Goal: Task Accomplishment & Management: Manage account settings

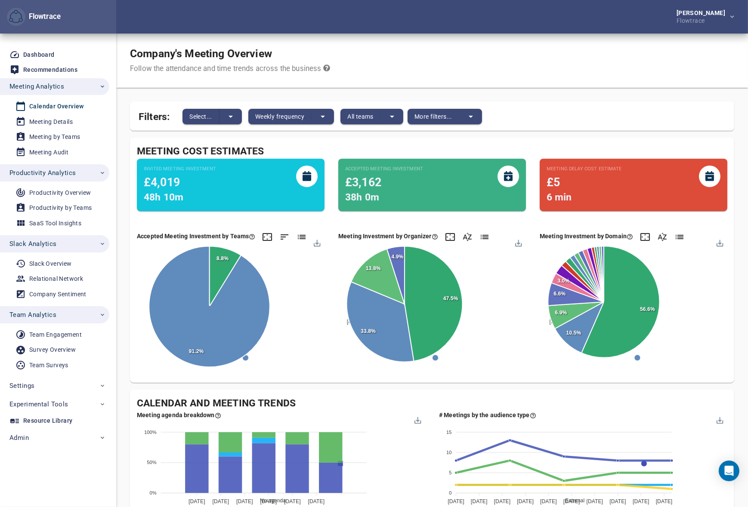
click at [401, 63] on div "Company's Meeting Overview Follow the attendance and time trends across the bus…" at bounding box center [432, 61] width 632 height 54
click at [406, 27] on div "[PERSON_NAME] Flowtrace" at bounding box center [432, 17] width 632 height 34
click at [452, 49] on div "Company's Meeting Overview Follow the attendance and time trends across the bus…" at bounding box center [432, 61] width 632 height 54
click at [277, 119] on span "Weekly frequency" at bounding box center [279, 116] width 49 height 10
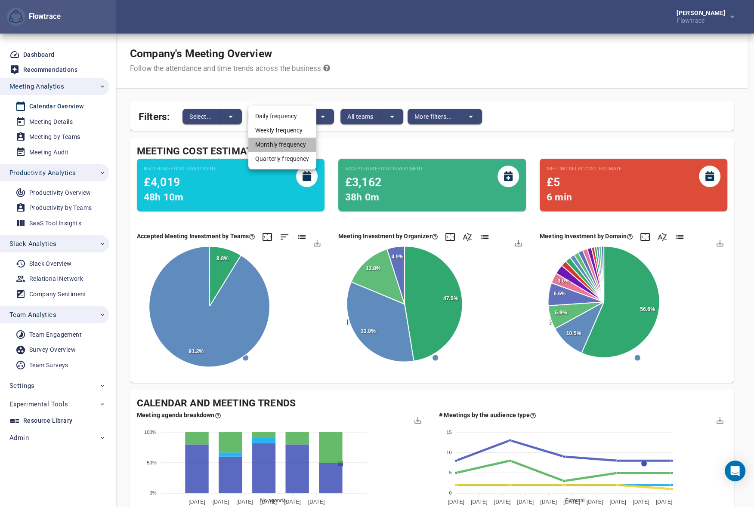
click at [274, 145] on li "Monthly frequency" at bounding box center [282, 145] width 68 height 14
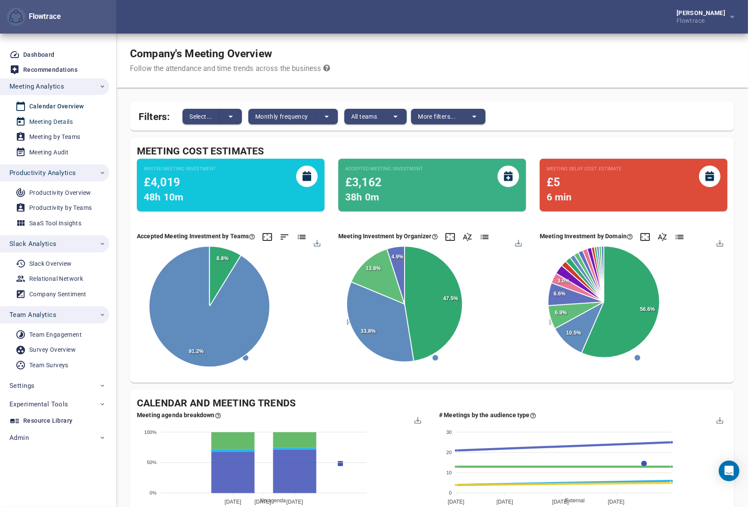
click at [55, 121] on div "Meeting Details" at bounding box center [50, 122] width 43 height 11
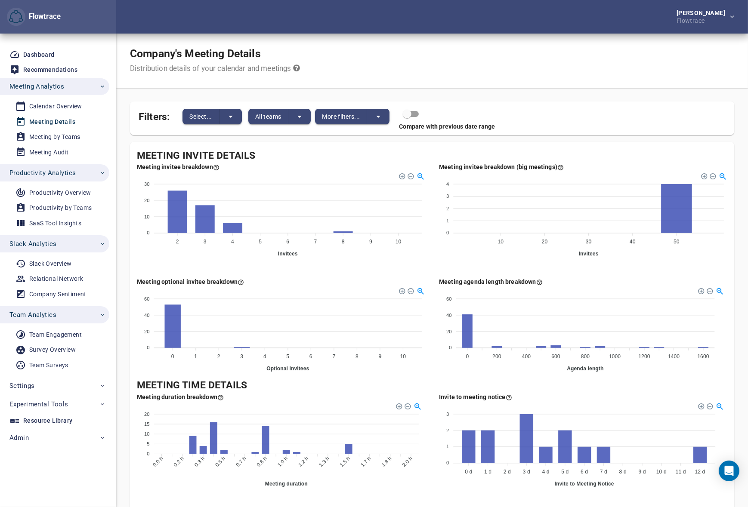
click at [483, 58] on div "Company's Meeting Details Distribution details of your calendar and meetings" at bounding box center [432, 61] width 632 height 54
click at [448, 48] on div "Company's Meeting Details Distribution details of your calendar and meetings" at bounding box center [432, 61] width 632 height 54
click at [47, 108] on div "Calendar Overview" at bounding box center [55, 106] width 53 height 11
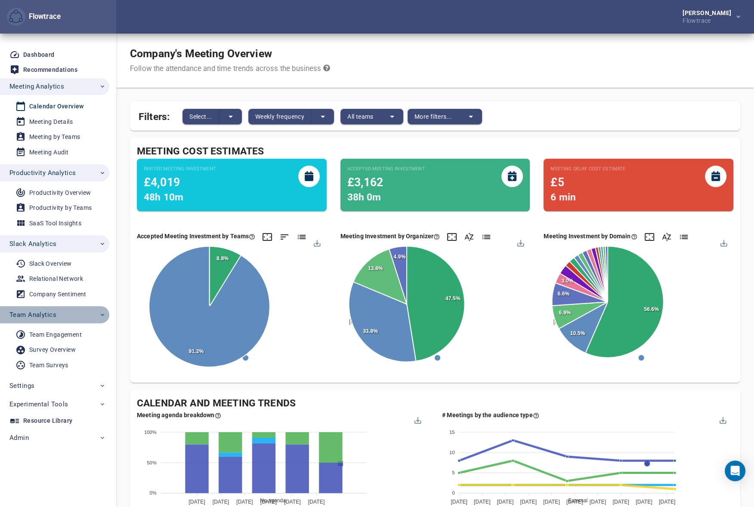
click at [67, 318] on span "Team Analytics" at bounding box center [57, 314] width 96 height 11
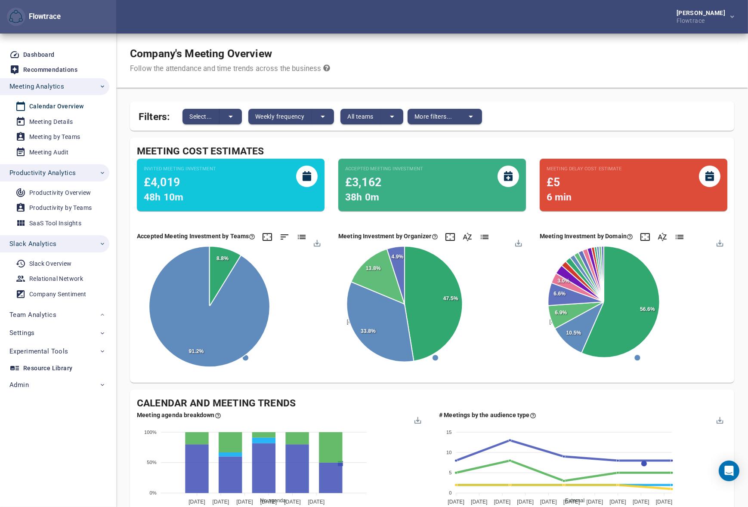
click at [59, 245] on span "Slack Analytics" at bounding box center [57, 243] width 96 height 11
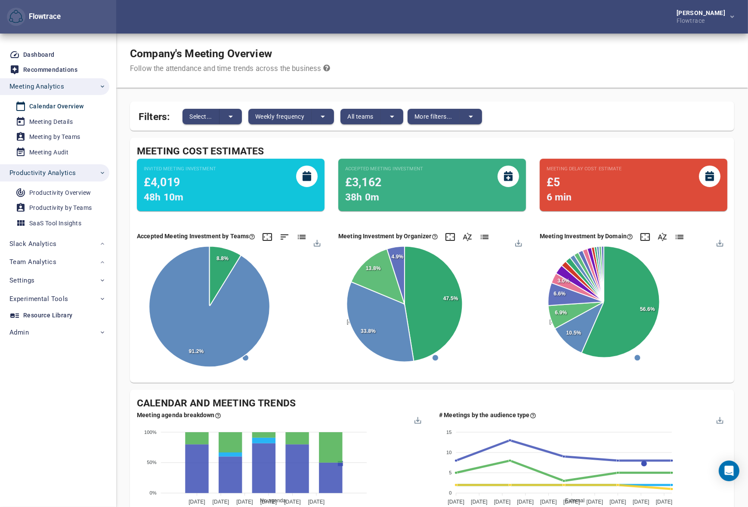
click at [65, 170] on span "Productivity Analytics" at bounding box center [42, 172] width 66 height 11
click at [538, 51] on div "Company's Meeting Overview Follow the attendance and time trends across the bus…" at bounding box center [432, 61] width 632 height 54
click at [503, 52] on div "Company's Meeting Overview Follow the attendance and time trends across the bus…" at bounding box center [432, 61] width 632 height 54
click at [286, 116] on span "Weekly frequency" at bounding box center [279, 116] width 49 height 10
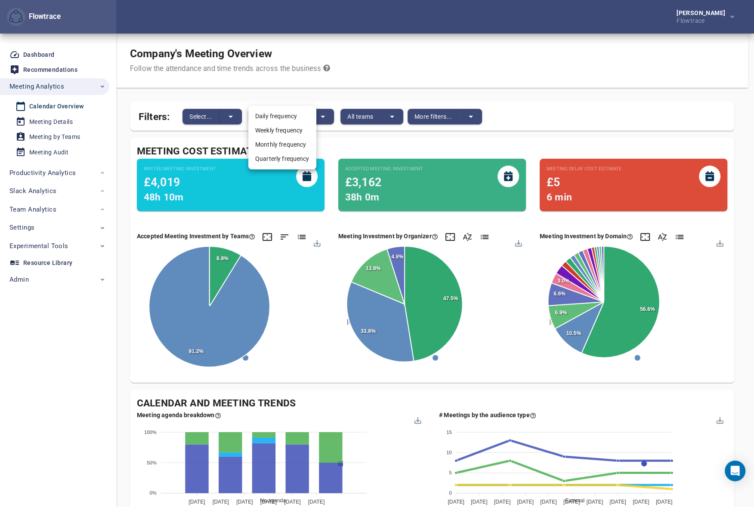
click at [287, 145] on li "Monthly frequency" at bounding box center [282, 145] width 68 height 14
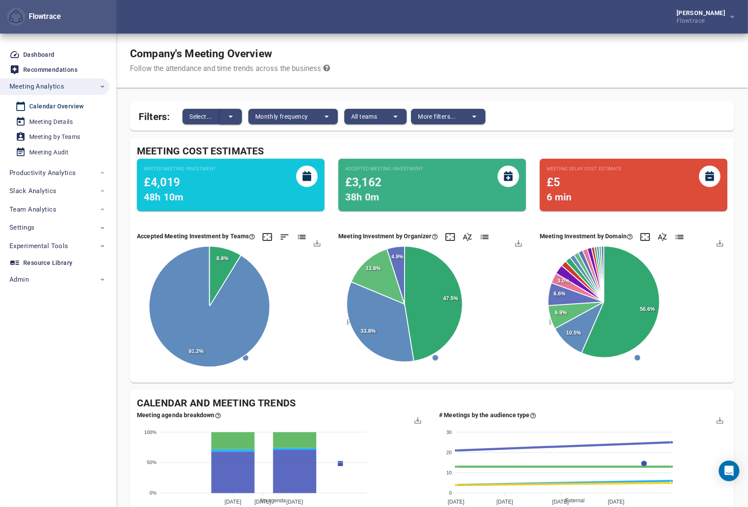
click at [219, 115] on button "split button" at bounding box center [230, 116] width 22 height 15
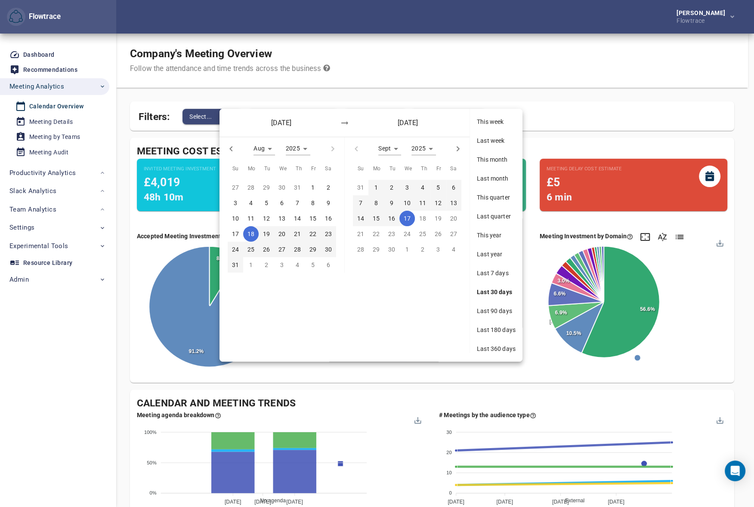
click at [489, 349] on span "Last 360 days" at bounding box center [496, 349] width 39 height 9
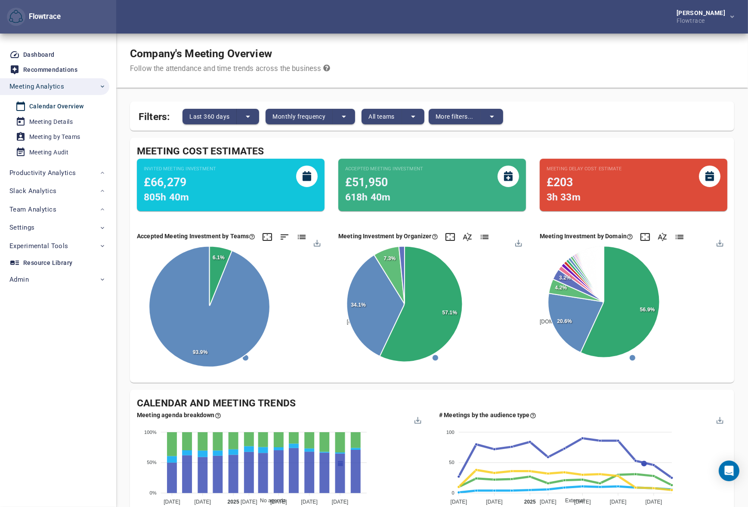
scroll to position [91, 0]
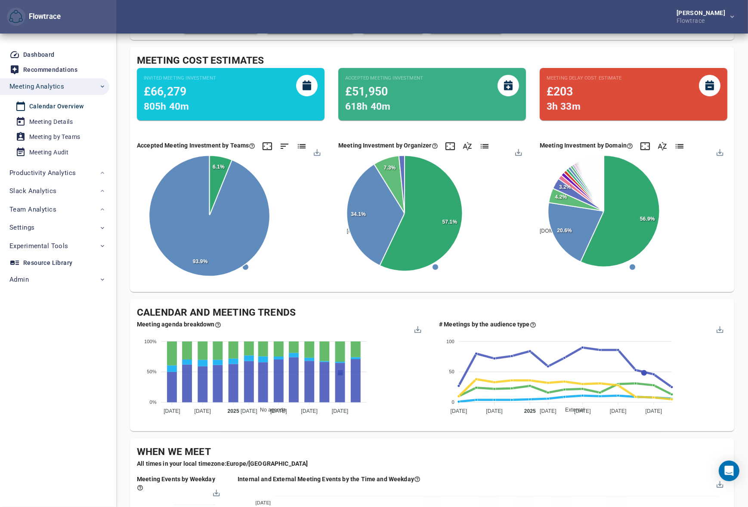
click at [402, 19] on div "[PERSON_NAME] Flowtrace" at bounding box center [432, 17] width 632 height 34
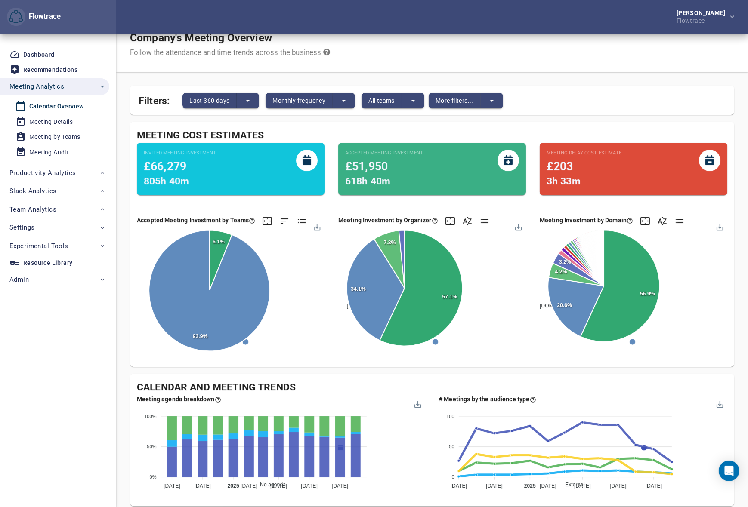
scroll to position [0, 0]
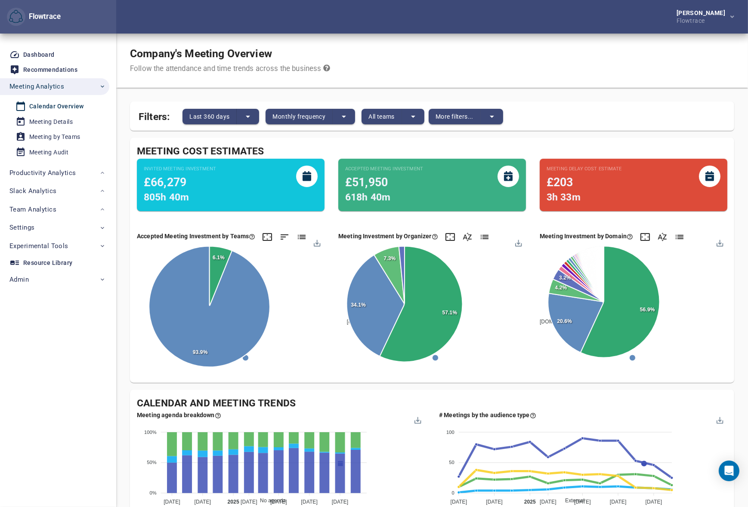
click at [414, 69] on div "Company's Meeting Overview Follow the attendance and time trends across the bus…" at bounding box center [432, 61] width 632 height 54
click at [383, 115] on span "All teams" at bounding box center [381, 116] width 26 height 10
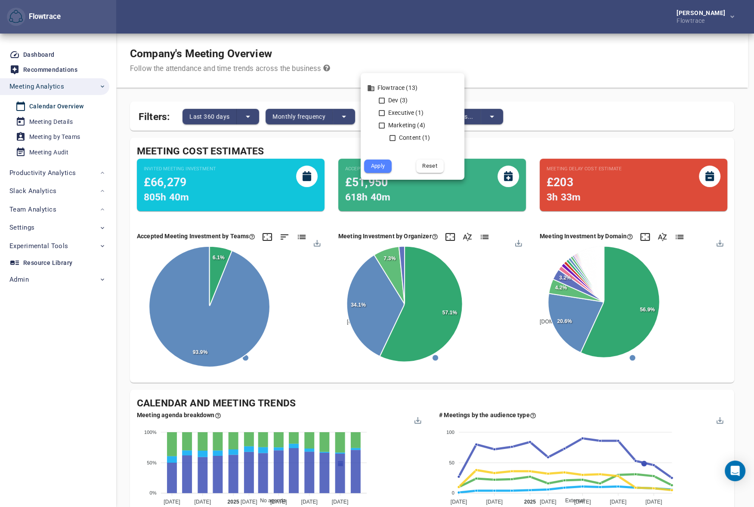
click at [504, 43] on div at bounding box center [377, 253] width 754 height 507
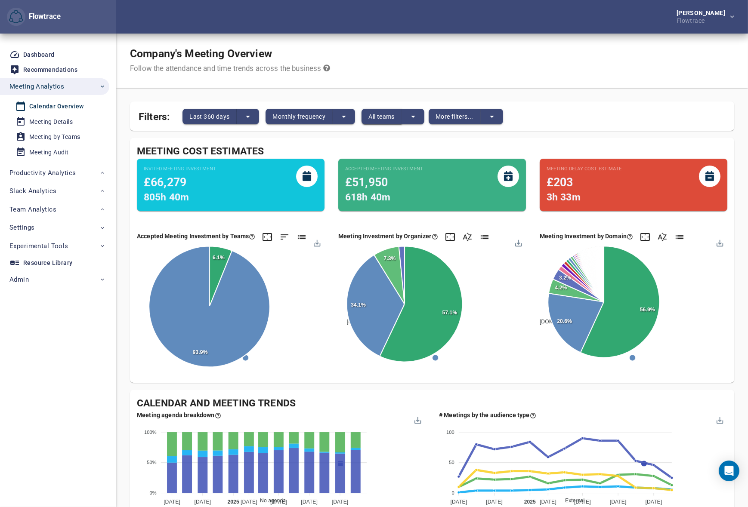
click at [390, 114] on span "All teams" at bounding box center [381, 116] width 26 height 10
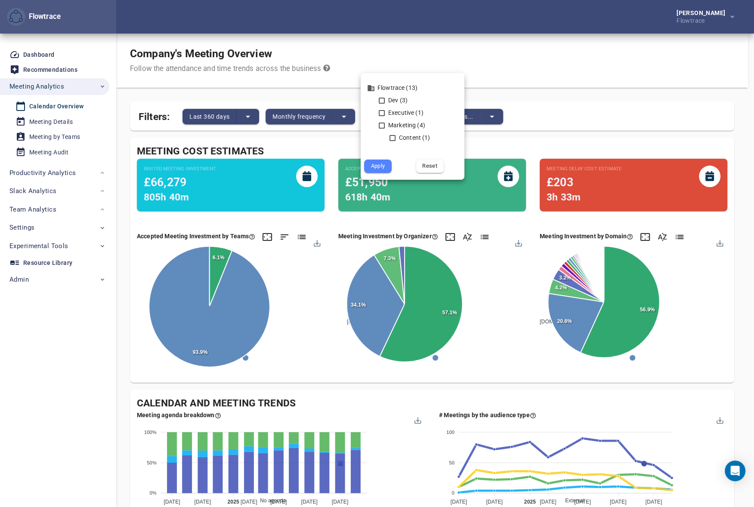
click at [459, 41] on div at bounding box center [377, 253] width 754 height 507
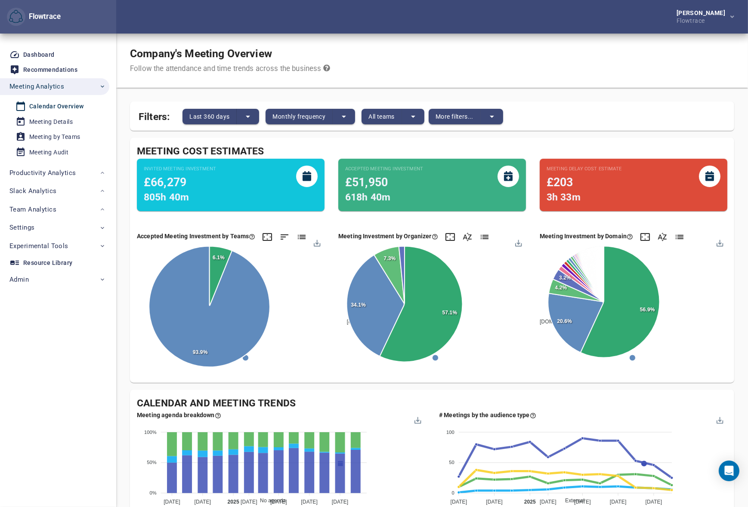
click at [496, 29] on div "[PERSON_NAME] Flowtrace" at bounding box center [432, 17] width 632 height 34
click at [415, 42] on div "Company's Meeting Overview Follow the attendance and time trends across the bus…" at bounding box center [432, 61] width 632 height 54
click at [430, 25] on div "[PERSON_NAME] Flowtrace" at bounding box center [432, 17] width 632 height 34
click at [445, 28] on div "[PERSON_NAME] Flowtrace" at bounding box center [432, 17] width 632 height 34
click at [208, 116] on span "Last 360 days" at bounding box center [209, 116] width 40 height 10
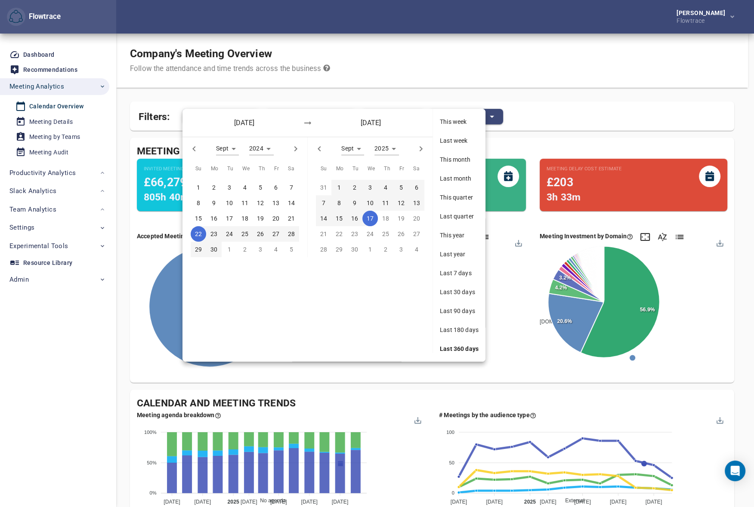
click at [410, 34] on div at bounding box center [377, 253] width 754 height 507
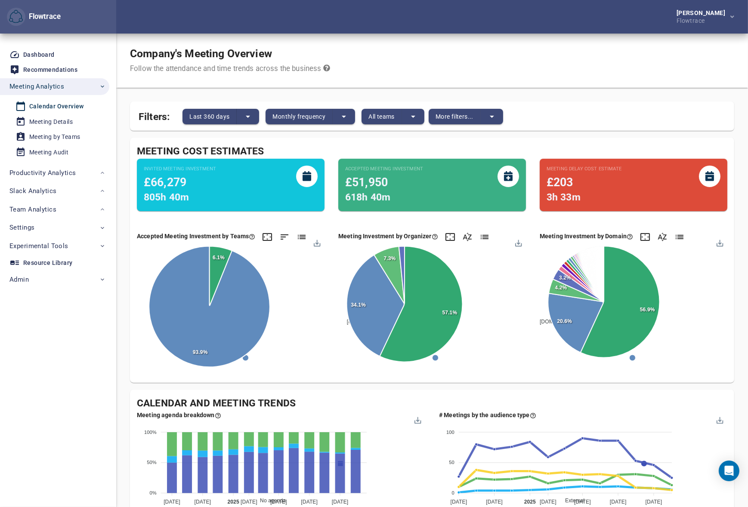
click at [308, 123] on button "Monthly frequency" at bounding box center [299, 116] width 67 height 15
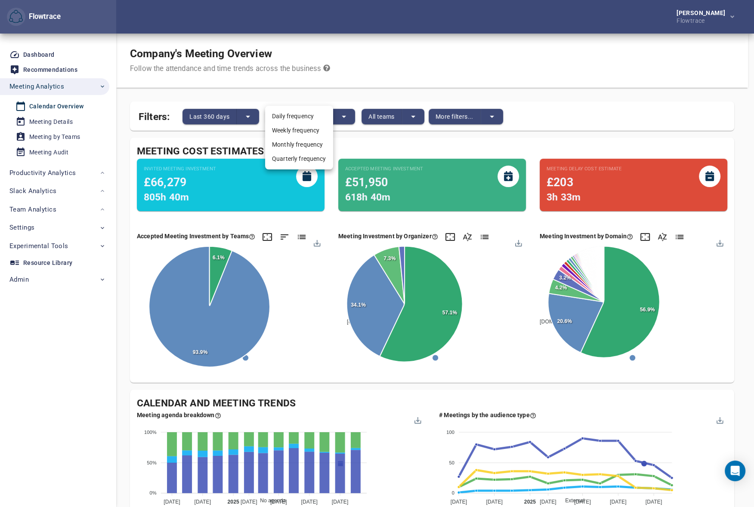
click at [402, 61] on div at bounding box center [377, 253] width 754 height 507
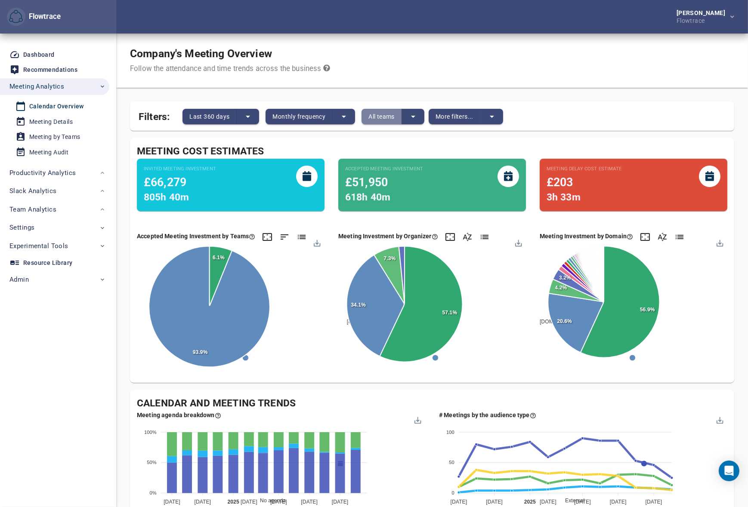
click at [380, 116] on span "All teams" at bounding box center [381, 116] width 26 height 10
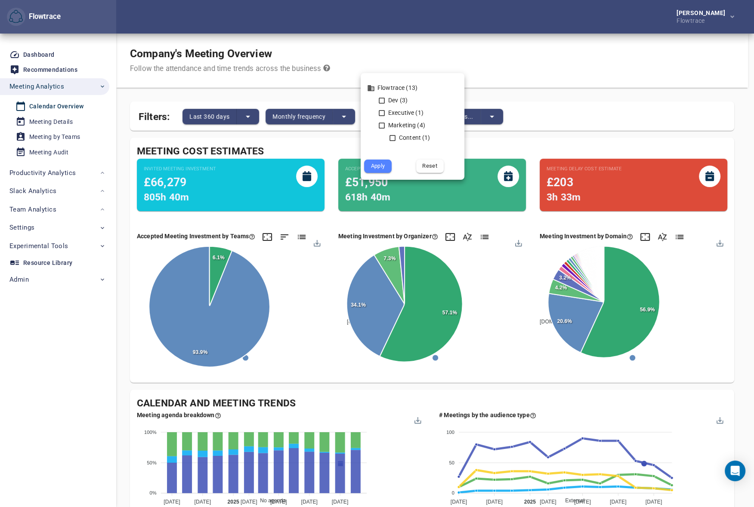
click at [442, 41] on div at bounding box center [377, 253] width 754 height 507
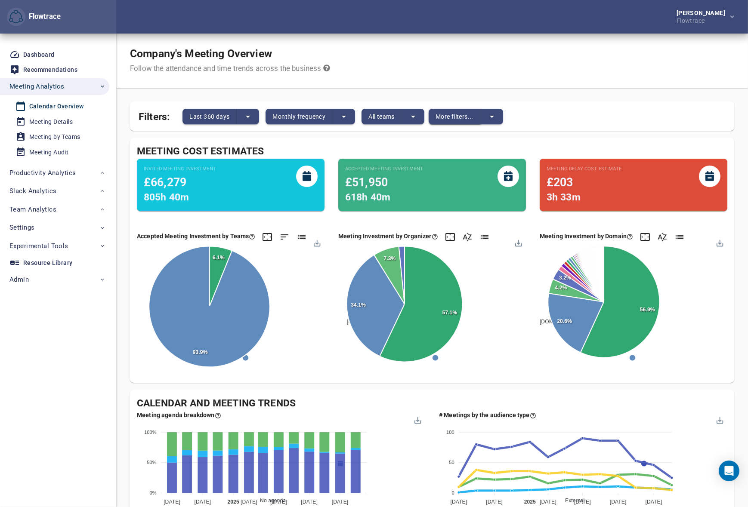
click at [462, 116] on span "More filters..." at bounding box center [455, 116] width 38 height 10
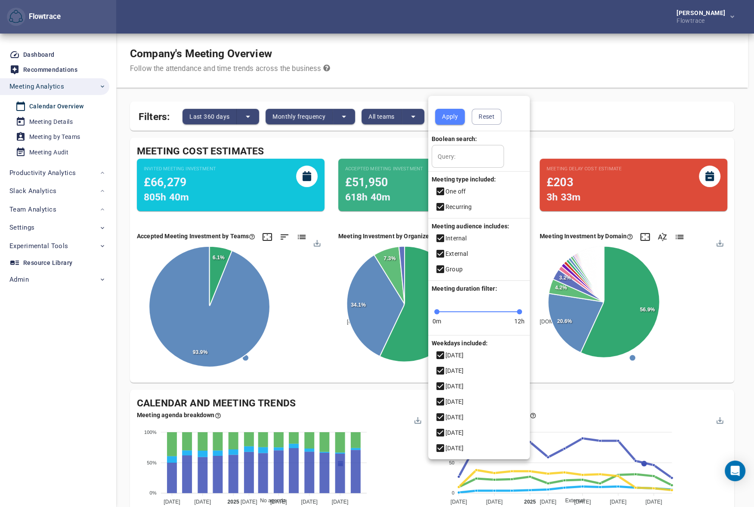
click at [490, 63] on div at bounding box center [377, 253] width 754 height 507
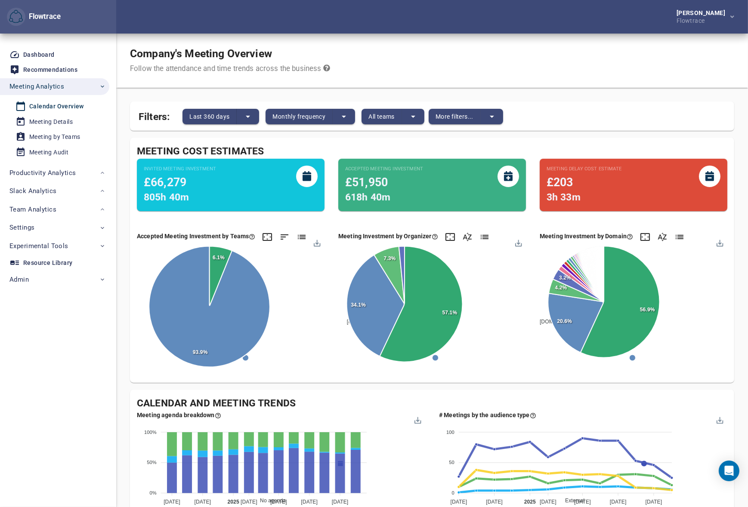
click at [521, 68] on div "Company's Meeting Overview Follow the attendance and time trends across the bus…" at bounding box center [432, 61] width 632 height 54
drag, startPoint x: 137, startPoint y: 151, endPoint x: 270, endPoint y: 150, distance: 133.0
click at [270, 150] on div "Meeting Cost Estimates" at bounding box center [432, 152] width 590 height 14
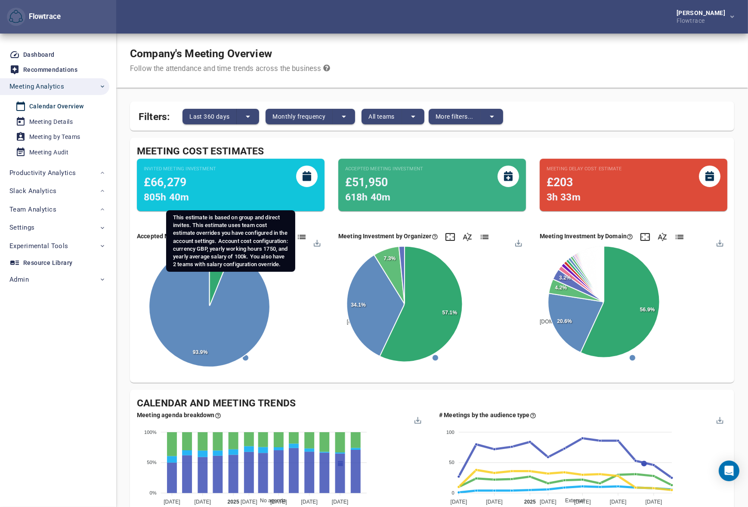
click at [215, 168] on small "Invited Meeting Investment" at bounding box center [180, 169] width 72 height 7
drag, startPoint x: 215, startPoint y: 168, endPoint x: 169, endPoint y: 170, distance: 45.6
click at [169, 170] on small "Invited Meeting Investment" at bounding box center [180, 169] width 72 height 7
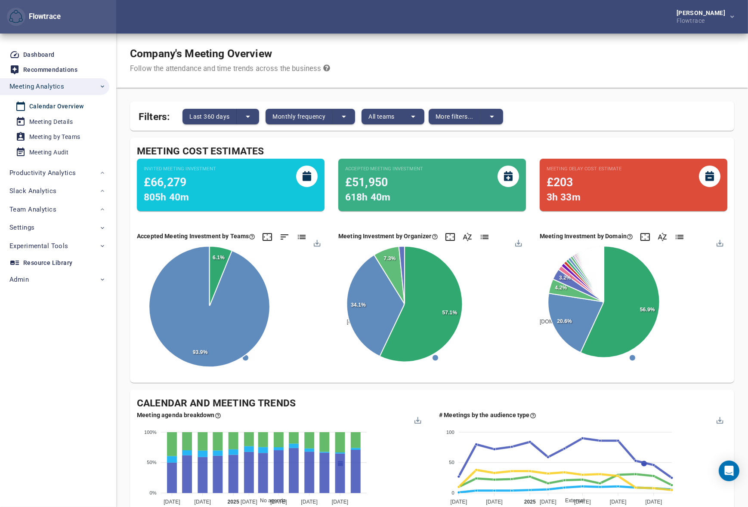
click at [384, 59] on div "Company's Meeting Overview Follow the attendance and time trends across the bus…" at bounding box center [432, 61] width 632 height 54
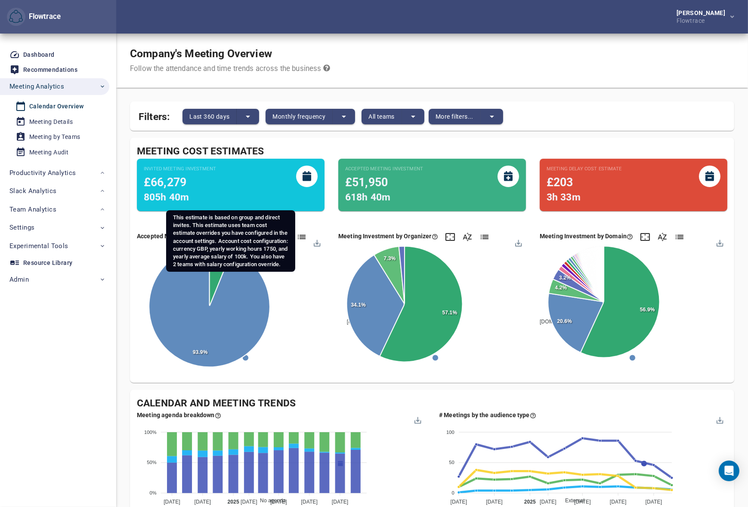
click at [170, 198] on span "805h 40m" at bounding box center [166, 198] width 45 height 12
drag, startPoint x: 150, startPoint y: 181, endPoint x: 181, endPoint y: 181, distance: 30.6
click at [179, 181] on span "£66,279" at bounding box center [165, 182] width 43 height 13
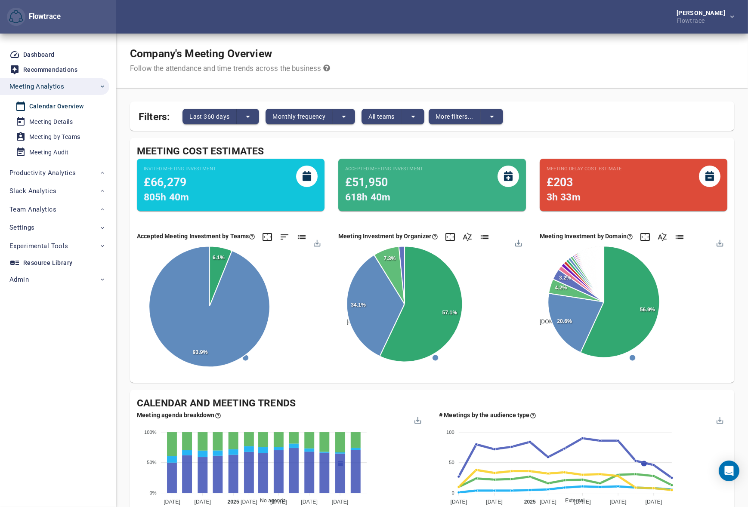
click at [490, 27] on div "[PERSON_NAME] Flowtrace" at bounding box center [432, 17] width 632 height 34
click at [443, 381] on div "Meeting Cost Estimates Invited Meeting Investment £66,279 805h 40m Accepted Mee…" at bounding box center [432, 260] width 604 height 245
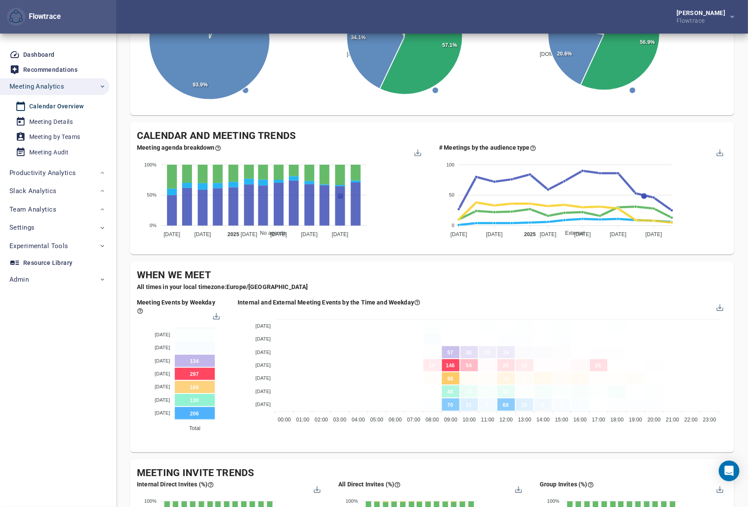
scroll to position [274, 0]
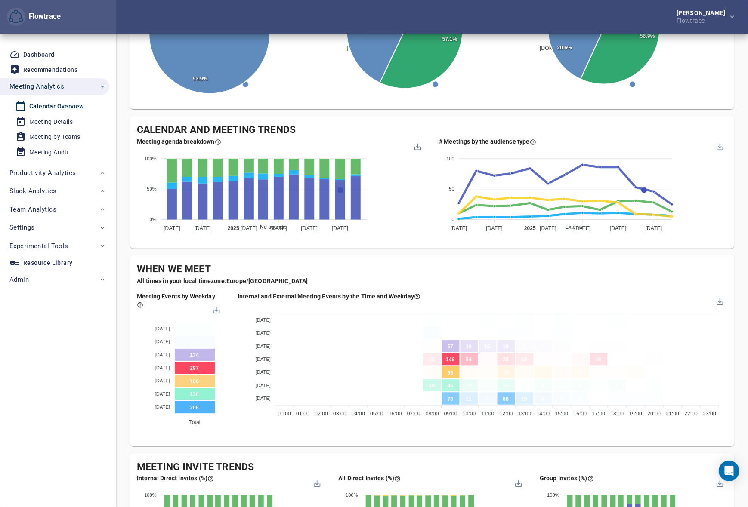
click at [446, 251] on div "Company's Meeting Overview Follow the attendance and time trends across the bus…" at bounding box center [432, 303] width 604 height 1087
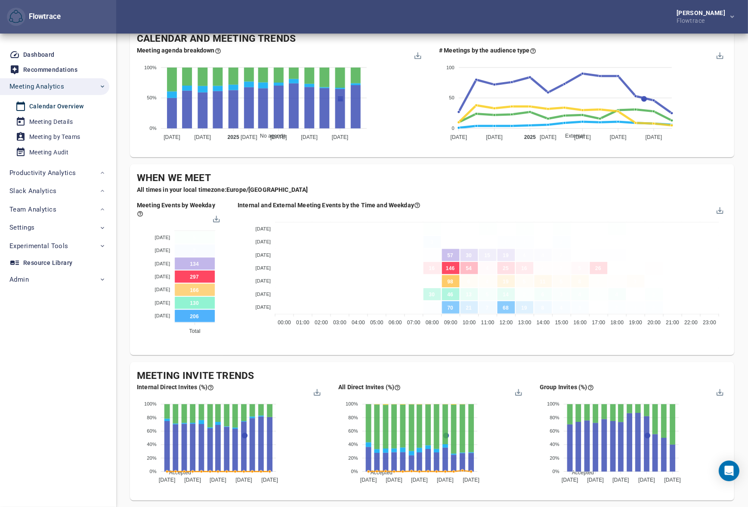
scroll to position [456, 0]
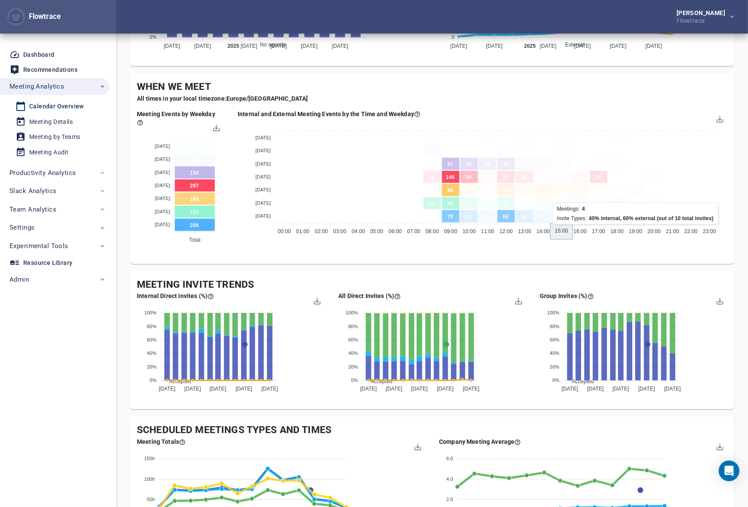
click at [503, 265] on div "Company's Meeting Overview Follow the attendance and time trends across the bus…" at bounding box center [432, 120] width 604 height 1087
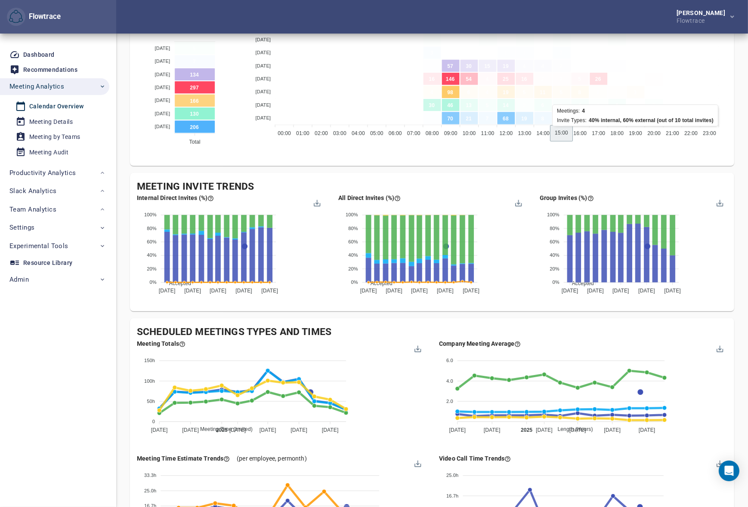
scroll to position [639, 0]
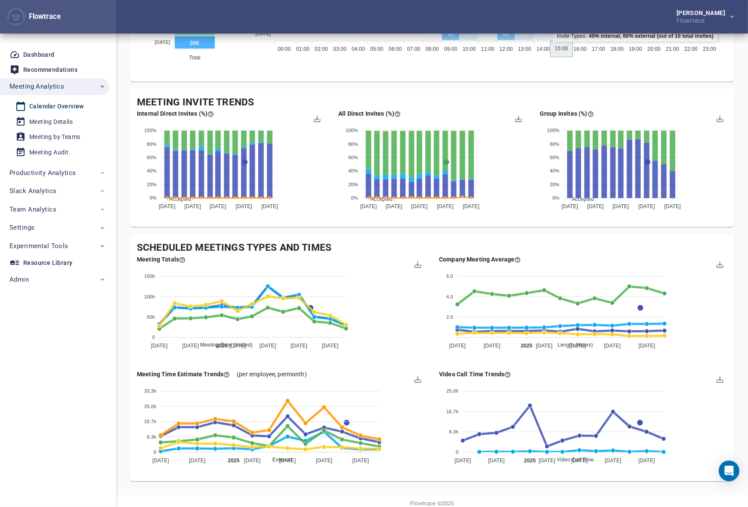
click at [416, 473] on div "Meeting Time Estimate Trends (per employee, per month ) External Internal 1:1 G…" at bounding box center [281, 420] width 302 height 115
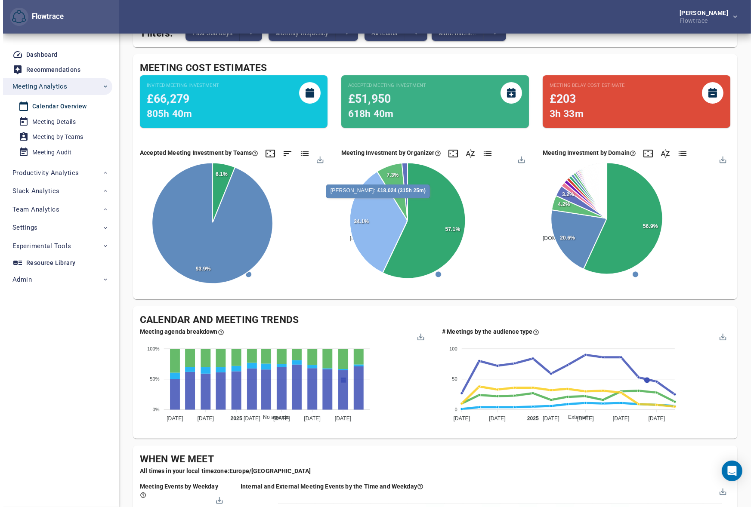
scroll to position [0, 0]
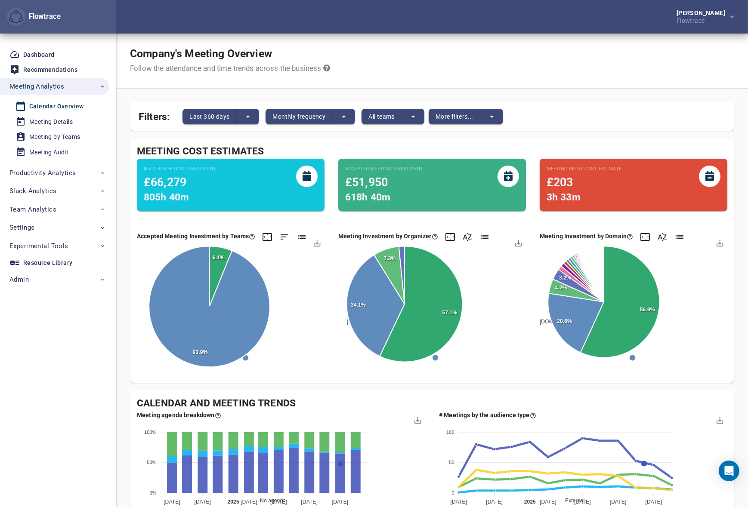
click at [413, 73] on div "Company's Meeting Overview Follow the attendance and time trends across the bus…" at bounding box center [432, 61] width 632 height 54
click at [494, 55] on div "Company's Meeting Overview Follow the attendance and time trends across the bus…" at bounding box center [432, 61] width 632 height 54
click at [404, 57] on div "Company's Meeting Overview Follow the attendance and time trends across the bus…" at bounding box center [432, 61] width 632 height 54
click at [423, 48] on div "Company's Meeting Overview Follow the attendance and time trends across the bus…" at bounding box center [432, 61] width 632 height 54
click at [496, 56] on div "Company's Meeting Overview Follow the attendance and time trends across the bus…" at bounding box center [432, 61] width 632 height 54
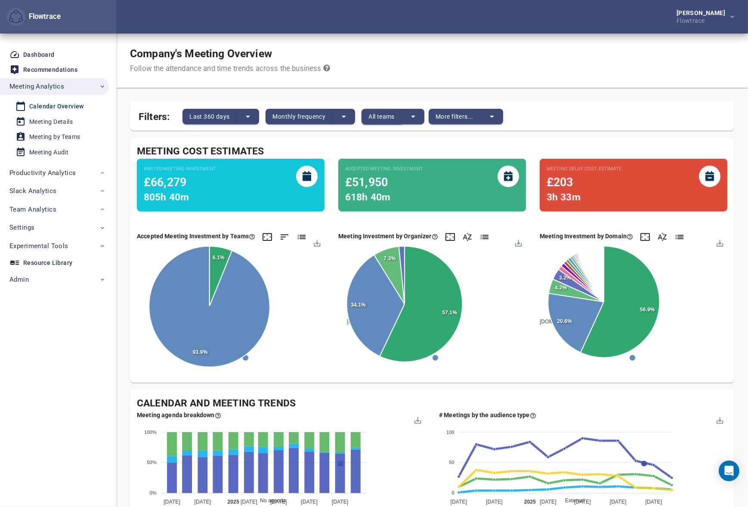
click at [391, 118] on span "All teams" at bounding box center [381, 116] width 26 height 10
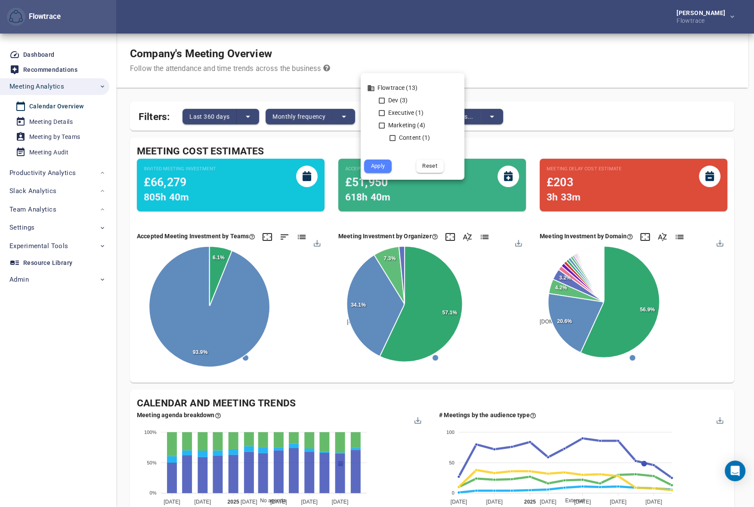
click at [471, 43] on div at bounding box center [377, 253] width 754 height 507
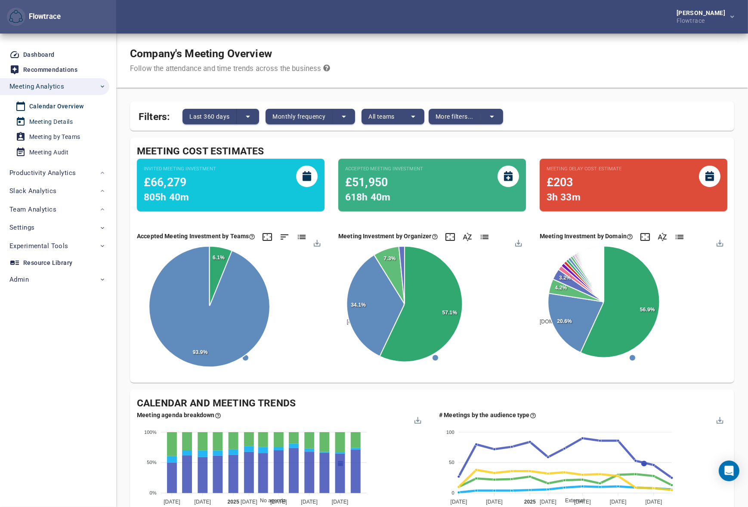
click at [54, 121] on div "Meeting Details" at bounding box center [50, 122] width 43 height 11
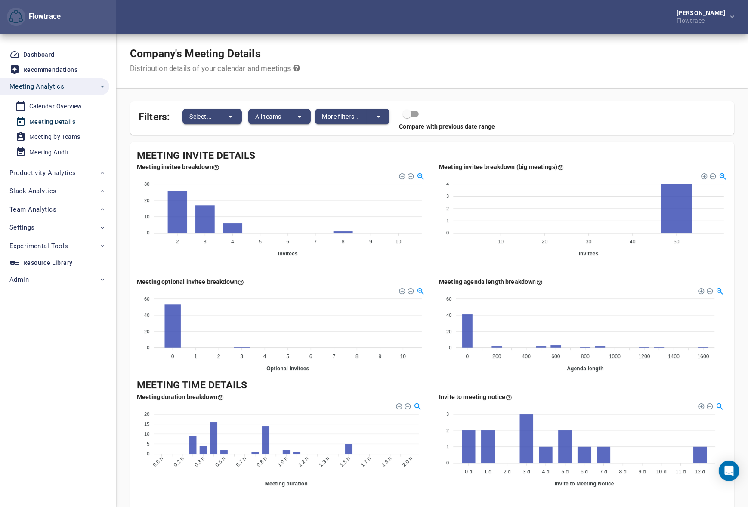
click at [428, 72] on div "Company's Meeting Details Distribution details of your calendar and meetings" at bounding box center [432, 61] width 632 height 54
click at [272, 121] on span "All teams" at bounding box center [268, 116] width 26 height 10
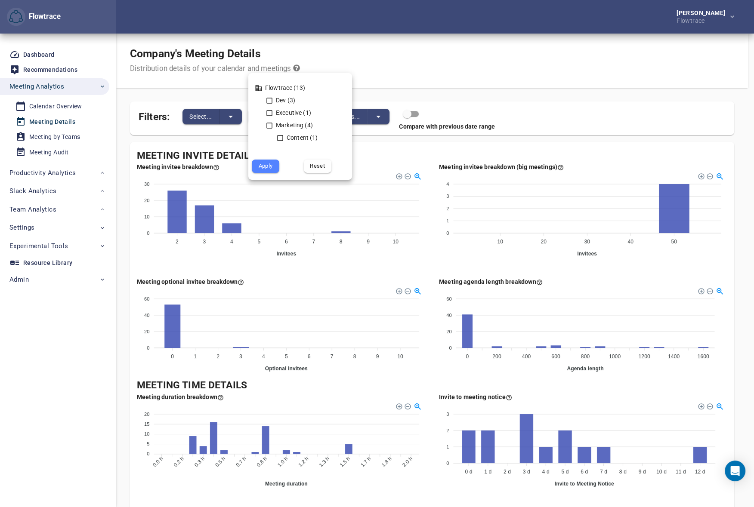
click at [454, 59] on div at bounding box center [377, 253] width 754 height 507
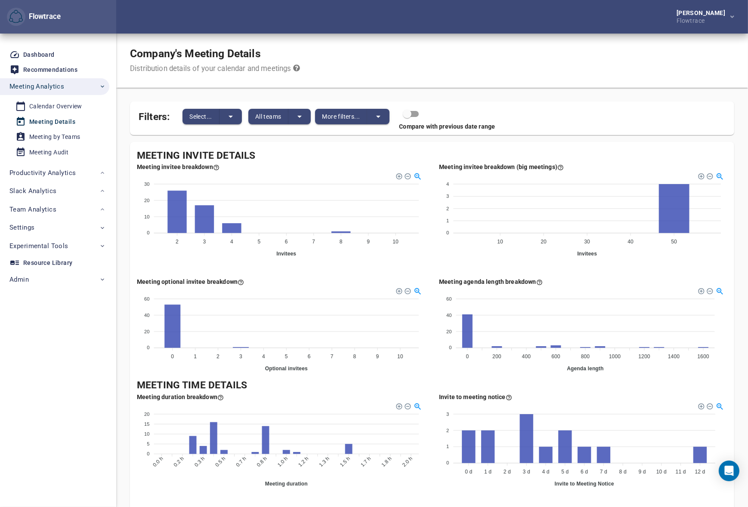
click at [461, 65] on div "Company's Meeting Details Distribution details of your calendar and meetings" at bounding box center [432, 61] width 632 height 54
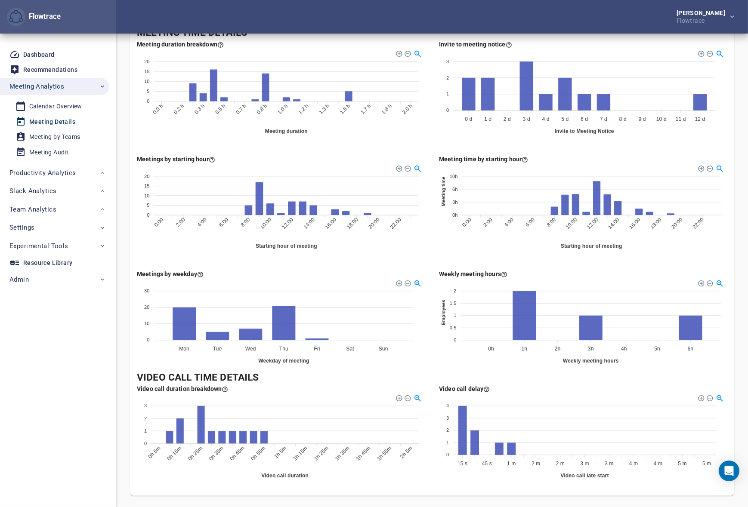
scroll to position [365, 0]
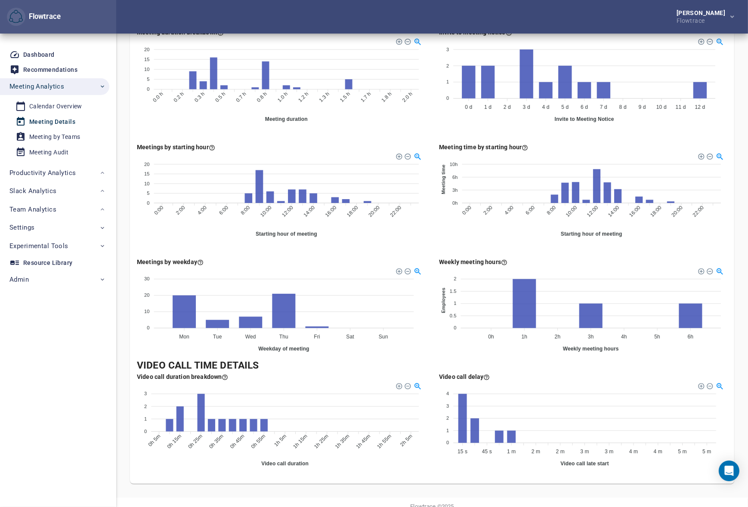
click at [426, 337] on div "Meetings by weekday 30 30 20 20 10 10 0 0 Mon Mon Tue Tue Wed Wed Thu Thu Fri F…" at bounding box center [281, 308] width 302 height 115
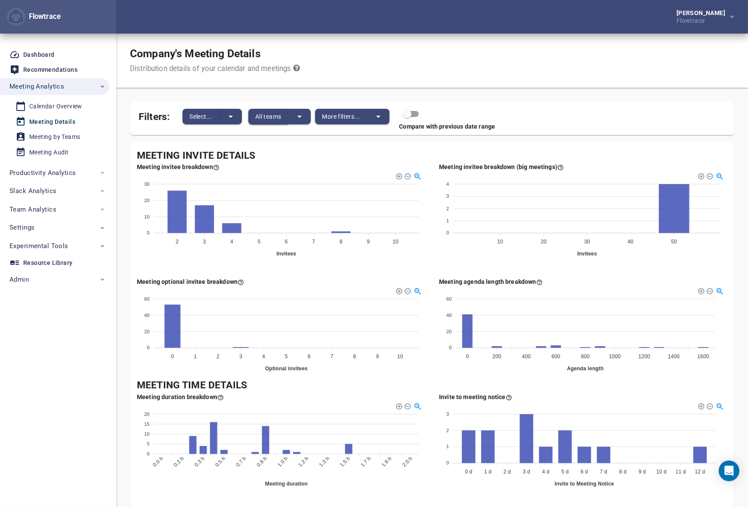
click at [270, 120] on span "All teams" at bounding box center [268, 116] width 26 height 10
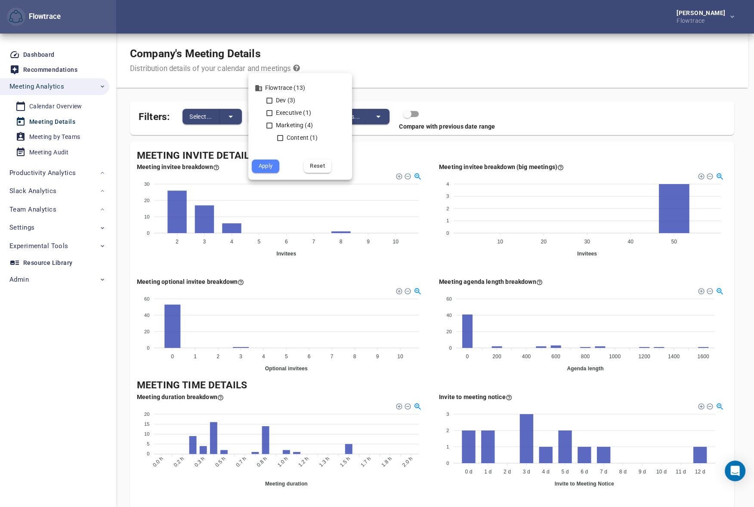
click at [383, 49] on div at bounding box center [377, 253] width 754 height 507
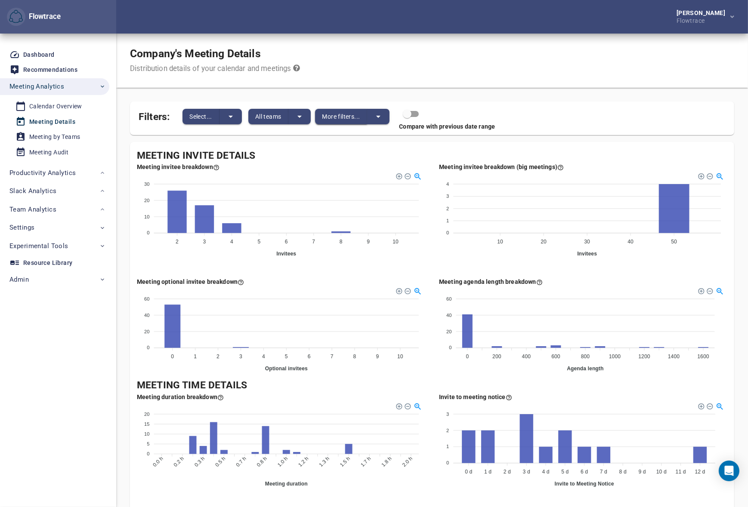
click at [354, 115] on span "More filters..." at bounding box center [341, 116] width 38 height 10
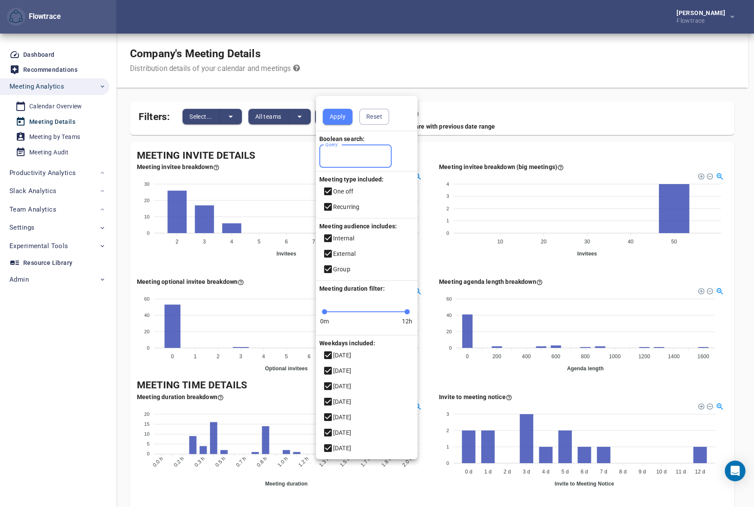
click at [345, 157] on input "Query:" at bounding box center [355, 156] width 72 height 23
click at [383, 68] on div at bounding box center [377, 253] width 754 height 507
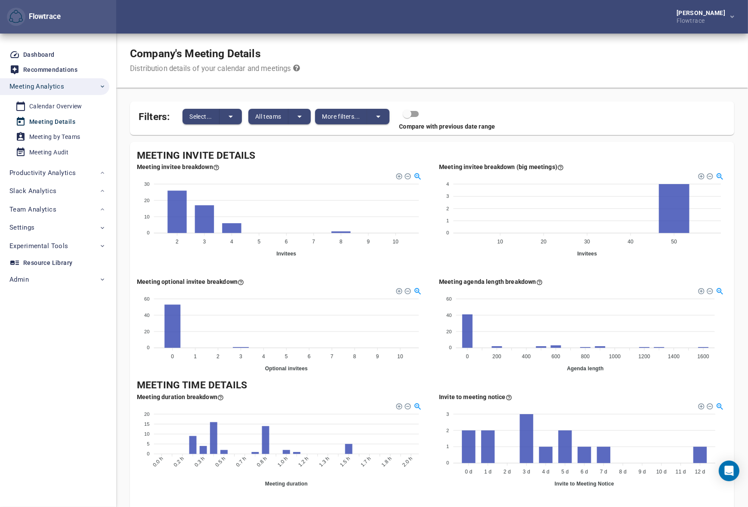
click at [447, 69] on div "Company's Meeting Details Distribution details of your calendar and meetings" at bounding box center [432, 61] width 632 height 54
click at [446, 68] on div "Company's Meeting Details Distribution details of your calendar and meetings" at bounding box center [432, 61] width 632 height 54
click at [400, 57] on div "Company's Meeting Details Distribution details of your calendar and meetings" at bounding box center [432, 61] width 632 height 54
click at [437, 57] on div "Company's Meeting Details Distribution details of your calendar and meetings" at bounding box center [432, 61] width 632 height 54
click at [54, 228] on span "Settings" at bounding box center [57, 227] width 96 height 11
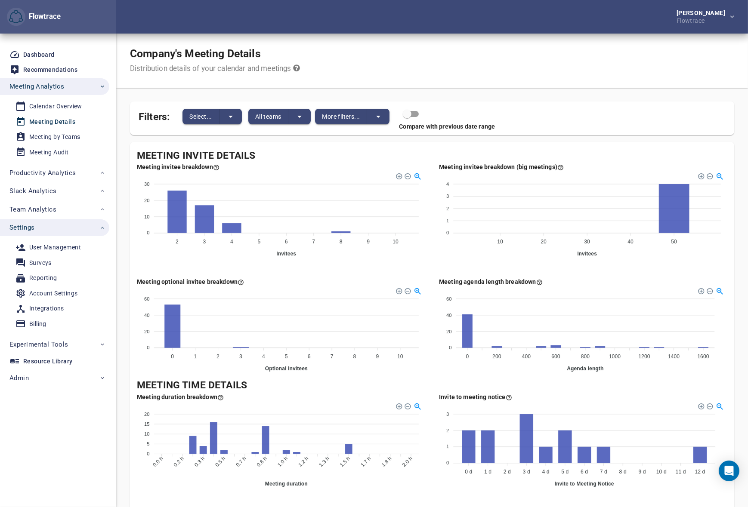
click at [402, 57] on div "Company's Meeting Details Distribution details of your calendar and meetings" at bounding box center [432, 61] width 632 height 54
click at [300, 115] on icon "split button" at bounding box center [299, 116] width 10 height 10
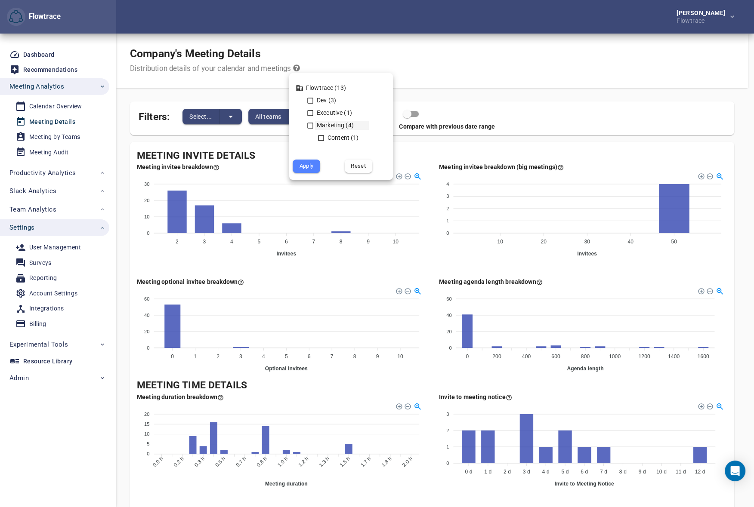
click at [309, 124] on icon at bounding box center [310, 126] width 8 height 8
click at [322, 137] on icon at bounding box center [321, 138] width 8 height 8
click at [321, 134] on icon at bounding box center [321, 138] width 8 height 8
click at [484, 63] on div at bounding box center [377, 253] width 754 height 507
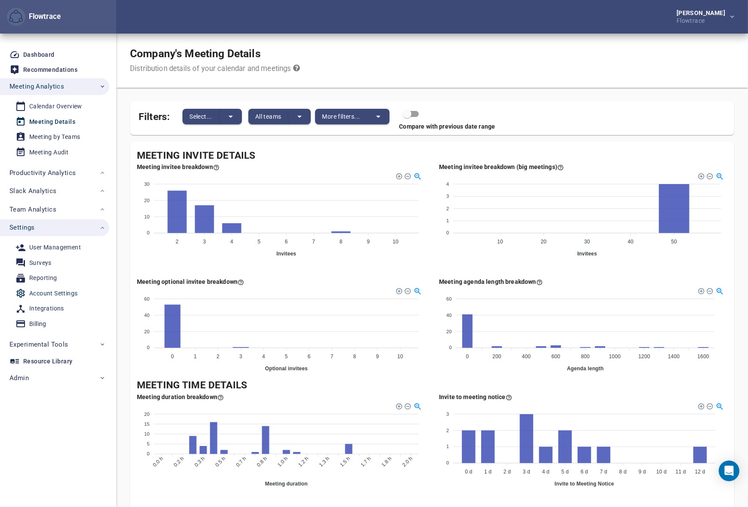
click at [49, 293] on div "Account Settings" at bounding box center [53, 293] width 48 height 11
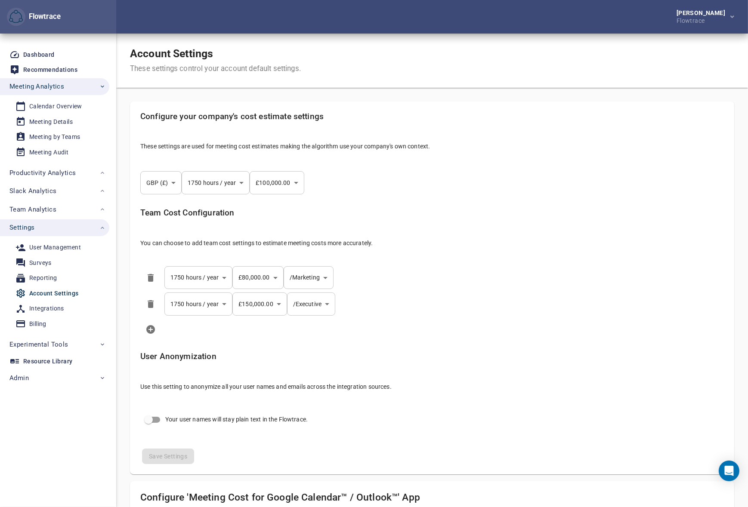
click at [449, 179] on div "GBP (£) *** ​ 1750 hours / year **** ​ £100,000.00 *** ​" at bounding box center [431, 182] width 597 height 37
select select "***"
click at [568, 202] on div "Team Cost Configuration You can choose to add team cost settings to estimate me…" at bounding box center [431, 231] width 597 height 60
click at [310, 279] on body "Flowtrace Petri Lehtonen Flowtrace Flowtrace Dashboard Recommendations Meeting …" at bounding box center [374, 253] width 748 height 507
click at [426, 297] on div at bounding box center [377, 253] width 754 height 507
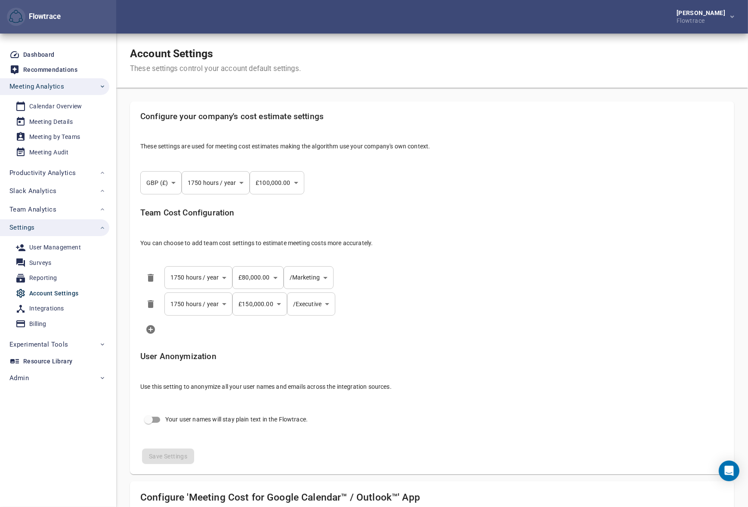
click at [453, 324] on li at bounding box center [431, 330] width 597 height 24
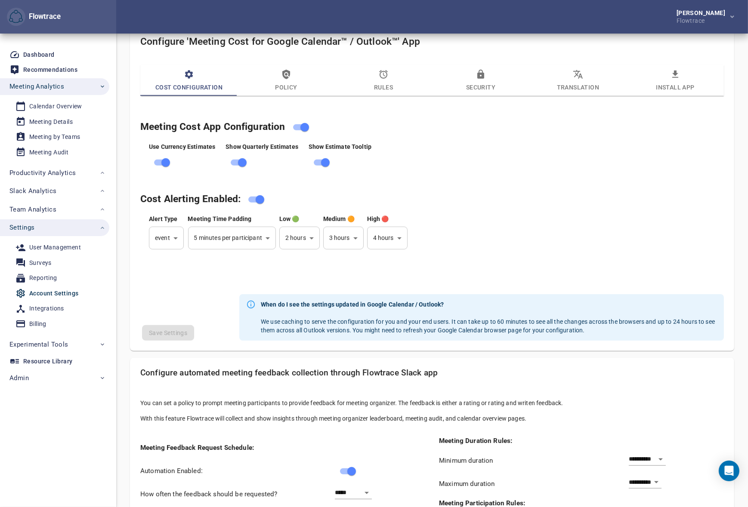
scroll to position [365, 0]
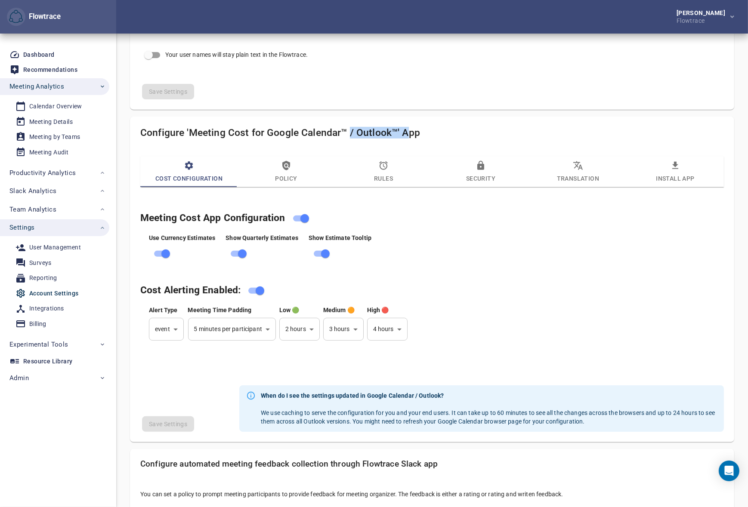
drag, startPoint x: 405, startPoint y: 126, endPoint x: 346, endPoint y: 127, distance: 59.8
click at [346, 127] on div "Configure 'Meeting Cost for Google Calendar™ / Outlook™' App" at bounding box center [432, 136] width 594 height 29
click at [339, 130] on h4 "Configure 'Meeting Cost for Google Calendar™ / Outlook™' App" at bounding box center [432, 133] width 584 height 12
drag, startPoint x: 391, startPoint y: 131, endPoint x: 411, endPoint y: 131, distance: 20.2
click at [409, 131] on h4 "Configure 'Meeting Cost for Google Calendar™ / Outlook™' App" at bounding box center [432, 133] width 584 height 12
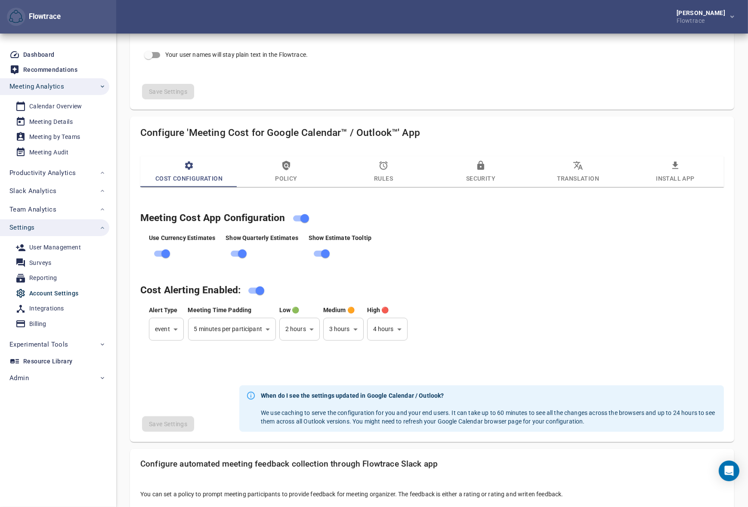
click at [349, 130] on h4 "Configure 'Meeting Cost for Google Calendar™ / Outlook™' App" at bounding box center [432, 133] width 584 height 12
click at [292, 169] on span "Policy" at bounding box center [286, 172] width 87 height 23
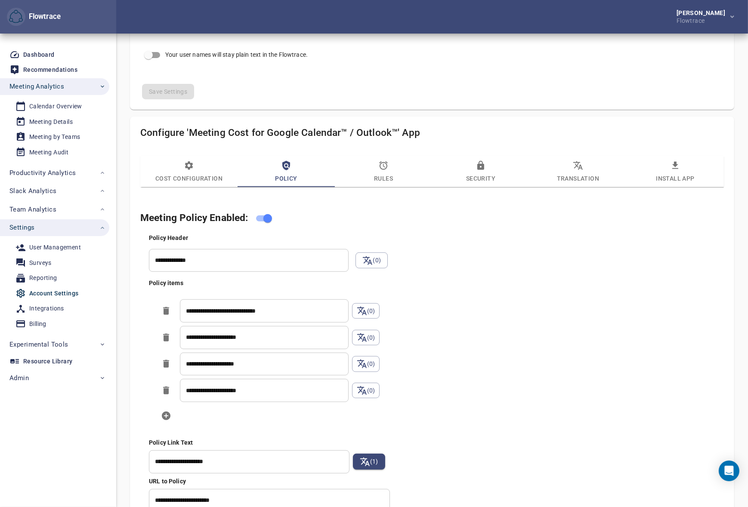
scroll to position [456, 0]
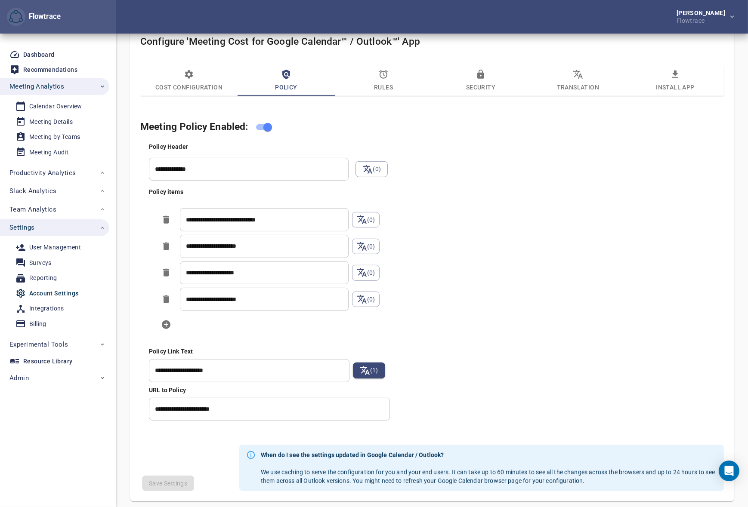
drag, startPoint x: 454, startPoint y: 329, endPoint x: 439, endPoint y: 318, distance: 18.5
click at [454, 329] on div "**********" at bounding box center [440, 282] width 587 height 282
click at [381, 75] on icon "button" at bounding box center [383, 74] width 10 height 10
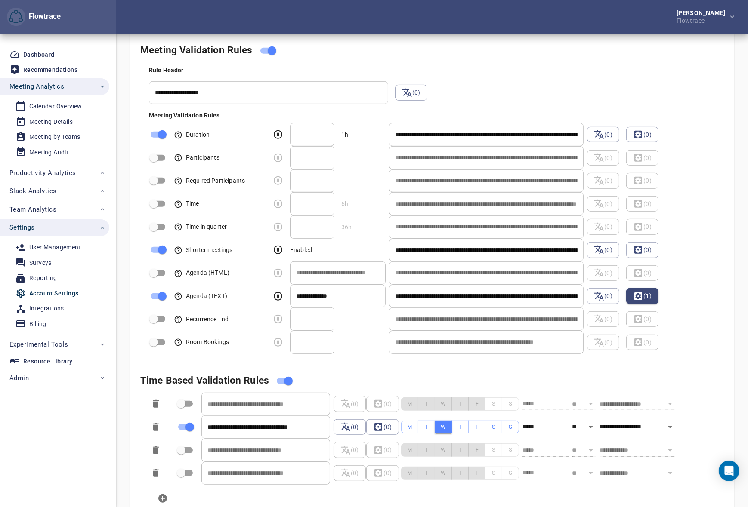
scroll to position [547, 0]
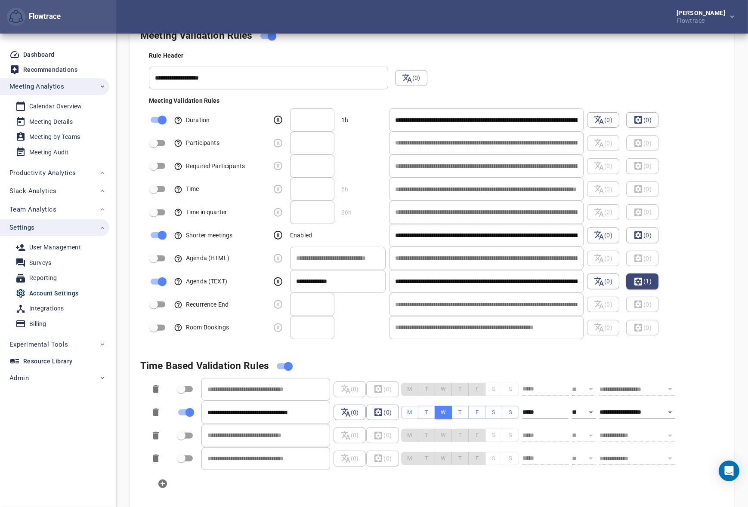
click at [513, 73] on div "**********" at bounding box center [440, 194] width 590 height 292
drag, startPoint x: 374, startPoint y: 19, endPoint x: 304, endPoint y: 3, distance: 72.0
click at [374, 19] on div "[PERSON_NAME] Flowtrace" at bounding box center [432, 17] width 632 height 34
click at [557, 55] on div "Rule Header" at bounding box center [437, 55] width 577 height 9
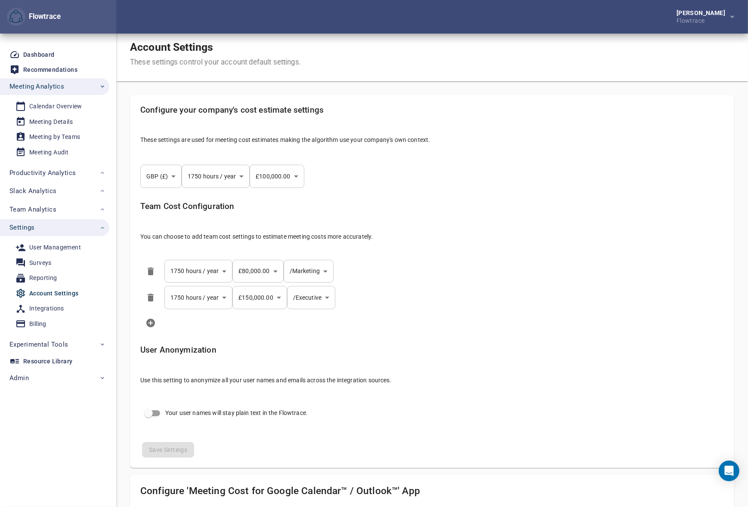
scroll to position [0, 0]
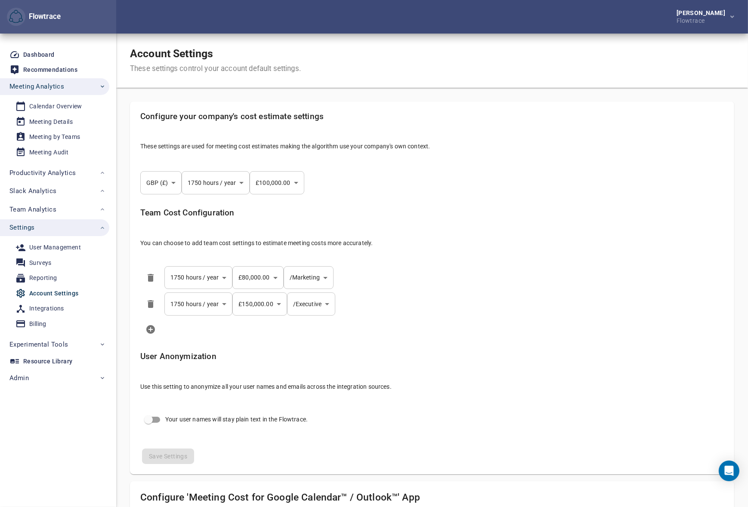
drag, startPoint x: 452, startPoint y: 19, endPoint x: 432, endPoint y: 12, distance: 21.0
click at [452, 19] on div "[PERSON_NAME] Flowtrace" at bounding box center [432, 17] width 632 height 34
